Goal: Transaction & Acquisition: Purchase product/service

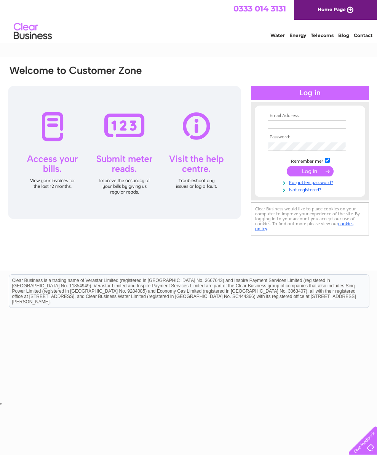
click at [289, 126] on input "text" at bounding box center [307, 124] width 78 height 8
click at [311, 193] on tbody "Email Address: Stu Password: Remember me? Forgotten password?" at bounding box center [310, 153] width 88 height 80
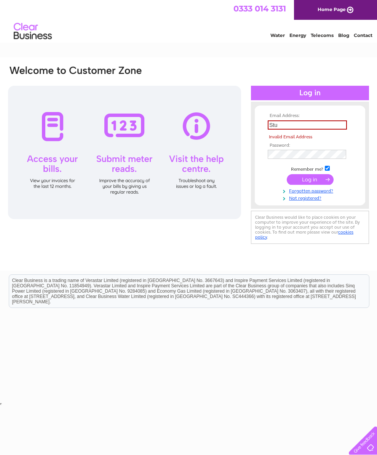
click at [293, 128] on input "Stu" at bounding box center [307, 124] width 79 height 9
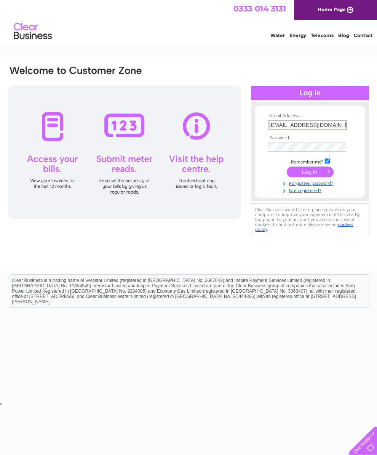
type input "Stupopx@aol.com"
click at [311, 193] on link "Not registered?" at bounding box center [311, 189] width 86 height 7
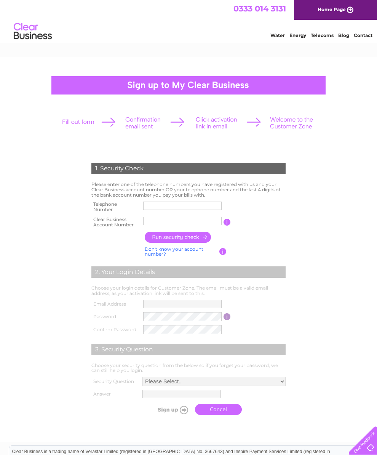
click at [164, 208] on input "text" at bounding box center [182, 205] width 78 height 8
type input "01797230380"
click at [163, 225] on input "text" at bounding box center [182, 221] width 78 height 8
type input "286685"
click at [182, 242] on input "button" at bounding box center [178, 237] width 67 height 11
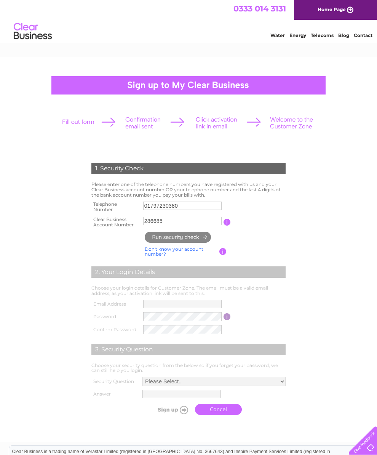
type input "**********"
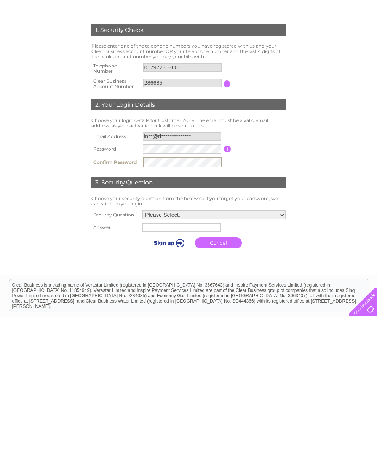
click at [279, 348] on select "Please Select.. In what town or city was your first job? In what town or city d…" at bounding box center [213, 352] width 143 height 9
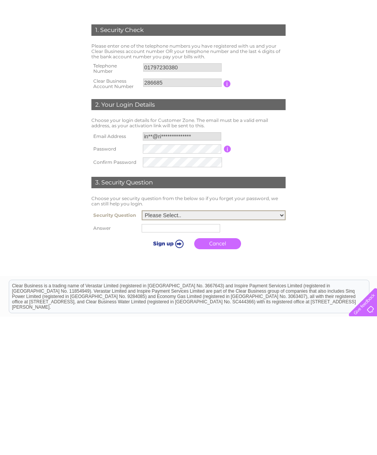
scroll to position [102, 0]
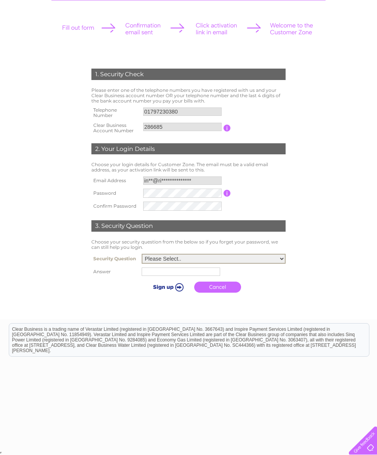
select select "5"
click at [142, 275] on input "text" at bounding box center [181, 271] width 78 height 8
type input "[PERSON_NAME]"
click at [150, 286] on input "submit" at bounding box center [167, 286] width 47 height 11
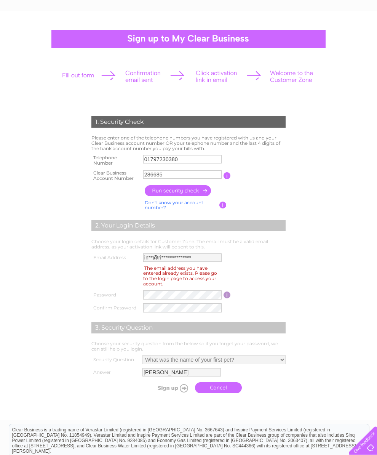
scroll to position [48, 0]
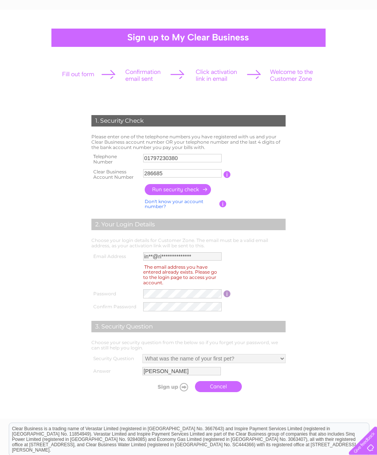
click at [201, 392] on link "Cancel" at bounding box center [218, 386] width 47 height 11
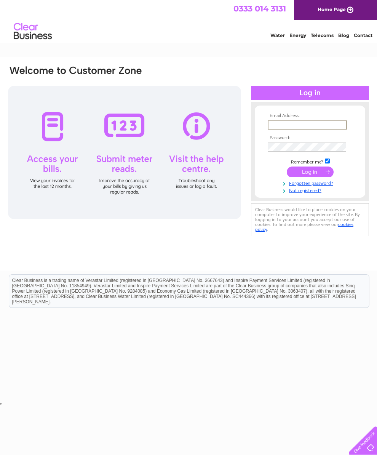
click at [305, 193] on link "Not registered?" at bounding box center [311, 189] width 86 height 7
click at [289, 126] on input "text" at bounding box center [307, 124] width 78 height 8
type input "**********"
click at [310, 177] on input "submit" at bounding box center [310, 171] width 47 height 11
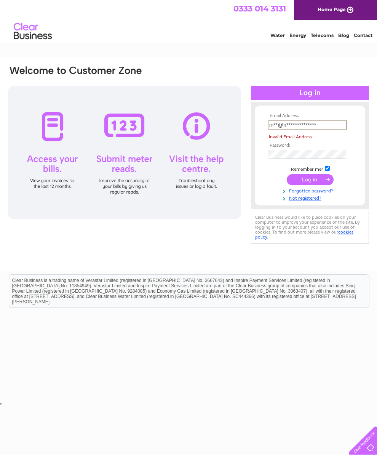
click at [313, 184] on input "submit" at bounding box center [310, 179] width 47 height 11
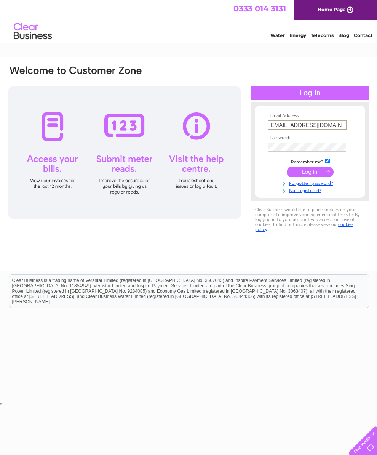
type input "Info@riverhaven.co.uk"
click at [311, 175] on input "submit" at bounding box center [310, 171] width 47 height 11
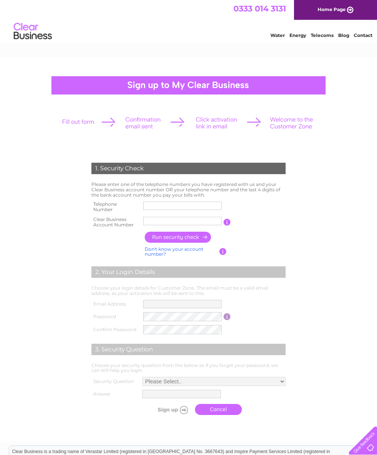
click at [162, 208] on input "text" at bounding box center [182, 205] width 78 height 8
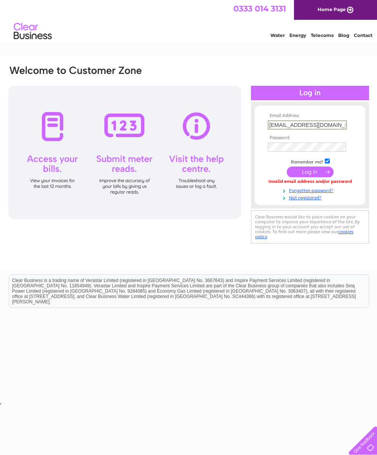
click at [325, 193] on link "Forgotten password?" at bounding box center [311, 189] width 86 height 7
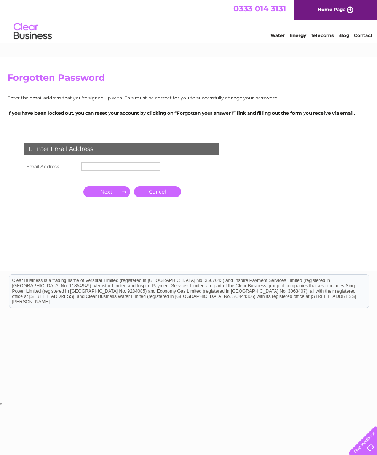
click at [94, 171] on input "text" at bounding box center [121, 166] width 78 height 8
type input "[EMAIL_ADDRESS][DOMAIN_NAME]"
click at [107, 195] on input "button" at bounding box center [106, 192] width 47 height 11
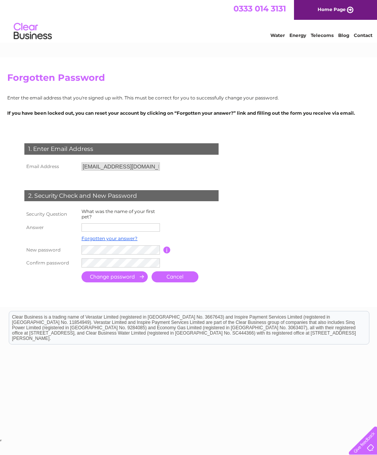
click at [110, 232] on input "text" at bounding box center [121, 227] width 78 height 8
type input "Stella"
click at [123, 283] on input "submit" at bounding box center [115, 277] width 66 height 11
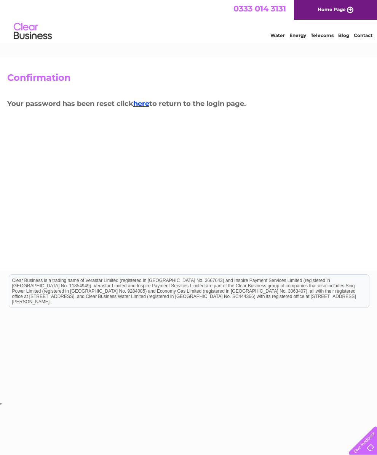
click at [145, 102] on link "here" at bounding box center [141, 103] width 16 height 8
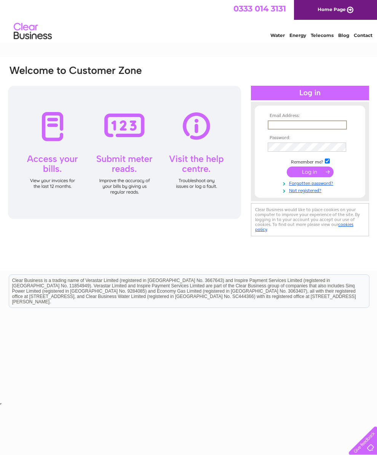
type input "Info@riverhaven.co.uk"
click at [310, 173] on input "submit" at bounding box center [310, 171] width 47 height 11
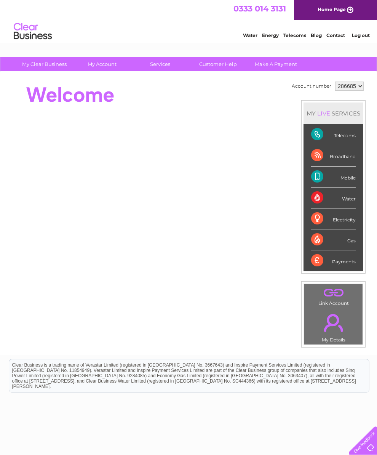
click at [345, 139] on div "Telecoms" at bounding box center [333, 134] width 45 height 21
click at [324, 142] on div "Telecoms" at bounding box center [333, 134] width 45 height 21
click at [346, 143] on div "Telecoms" at bounding box center [333, 134] width 45 height 21
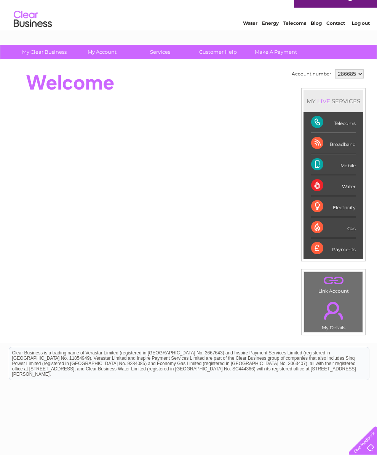
scroll to position [13, 0]
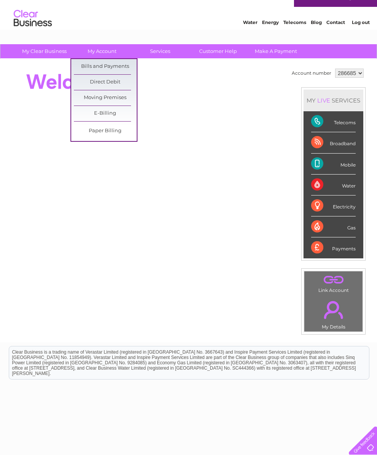
click at [110, 69] on link "Bills and Payments" at bounding box center [105, 66] width 63 height 15
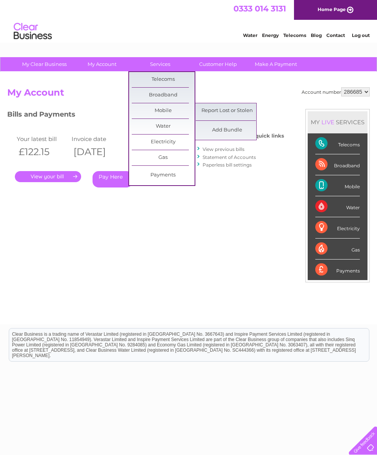
click at [169, 238] on div "Account number 286685 My Account MY LIVE SERVICES Telecoms Broadband Mobile Wat…" at bounding box center [188, 201] width 363 height 229
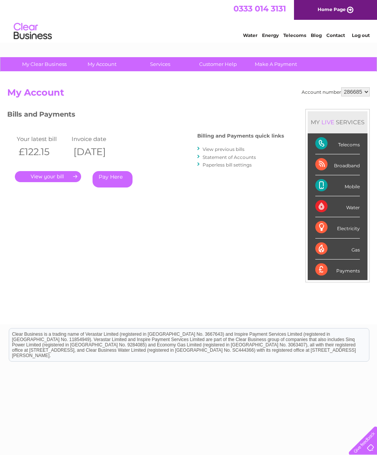
click at [339, 146] on div "Telecoms" at bounding box center [337, 143] width 45 height 21
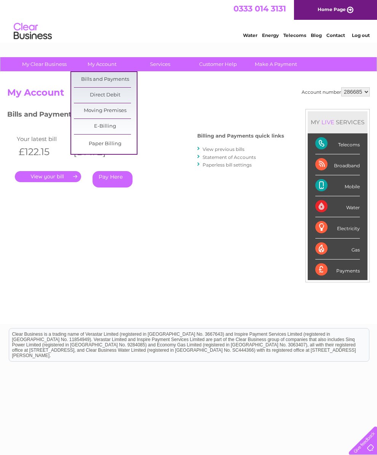
click at [111, 81] on link "Bills and Payments" at bounding box center [105, 79] width 63 height 15
click at [47, 175] on link "." at bounding box center [48, 176] width 66 height 11
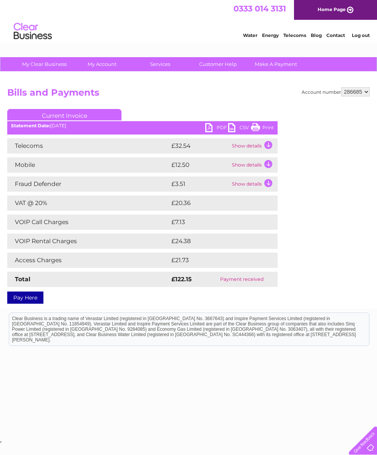
click at [267, 143] on td "Show details" at bounding box center [254, 145] width 48 height 15
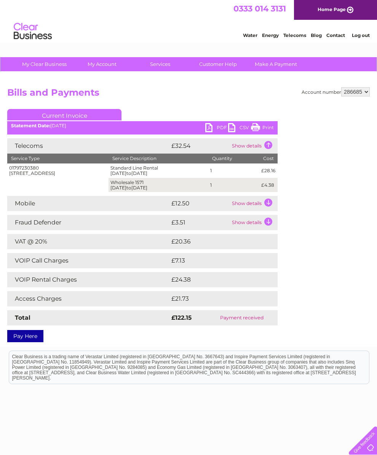
click at [248, 174] on td "1" at bounding box center [233, 170] width 51 height 14
click at [259, 230] on td "Show details" at bounding box center [254, 222] width 48 height 15
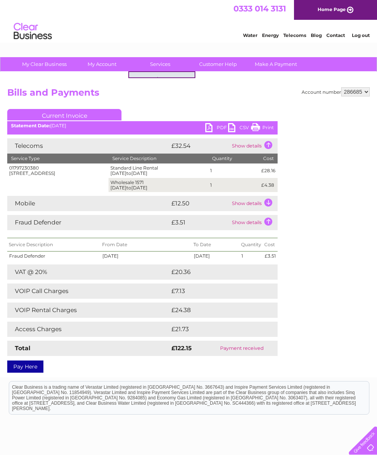
click at [339, 255] on div "Account number 286685 Bills and Payments Current Invoice PDF CSV Print" at bounding box center [188, 228] width 363 height 282
click at [225, 67] on link "Customer Help" at bounding box center [218, 64] width 63 height 14
